Goal: Check status: Check status

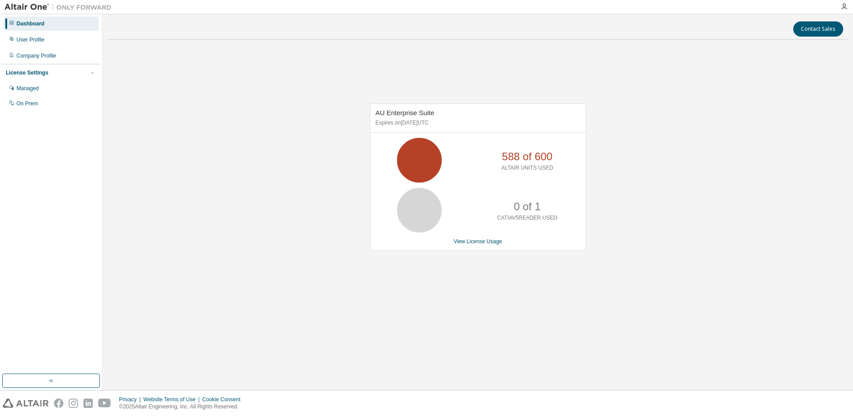
click at [324, 230] on div "AU Enterprise Suite Expires on [DATE] UTC 588 of 600 ALTAIR UNITS USED 0 of 1 C…" at bounding box center [478, 182] width 742 height 271
click at [490, 245] on link "View License Usage" at bounding box center [478, 241] width 49 height 6
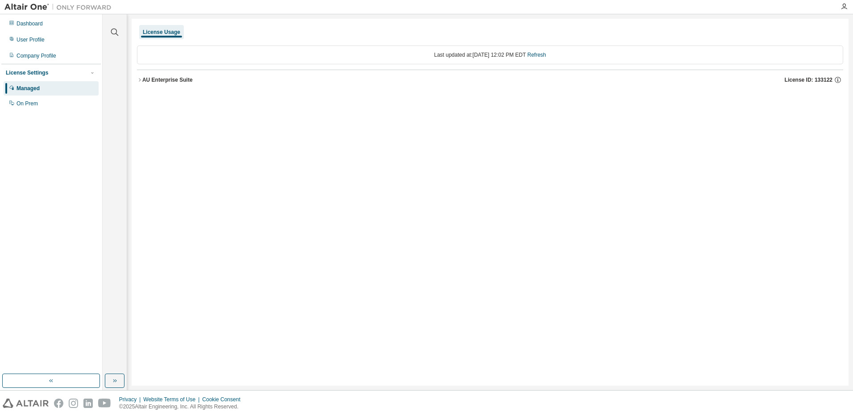
click at [141, 78] on icon "button" at bounding box center [139, 79] width 5 height 5
